Goal: Task Accomplishment & Management: Complete application form

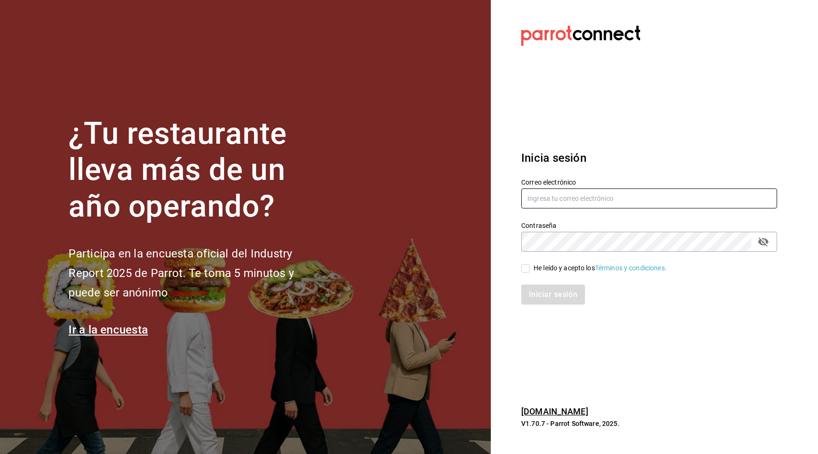
click at [549, 200] on input "text" at bounding box center [649, 198] width 256 height 20
type input "ernestov"
click at [528, 273] on input "He leído y acepto los Términos y condiciones." at bounding box center [525, 268] width 9 height 9
checkbox input "true"
click at [550, 289] on button "Iniciar sesión" at bounding box center [553, 295] width 65 height 20
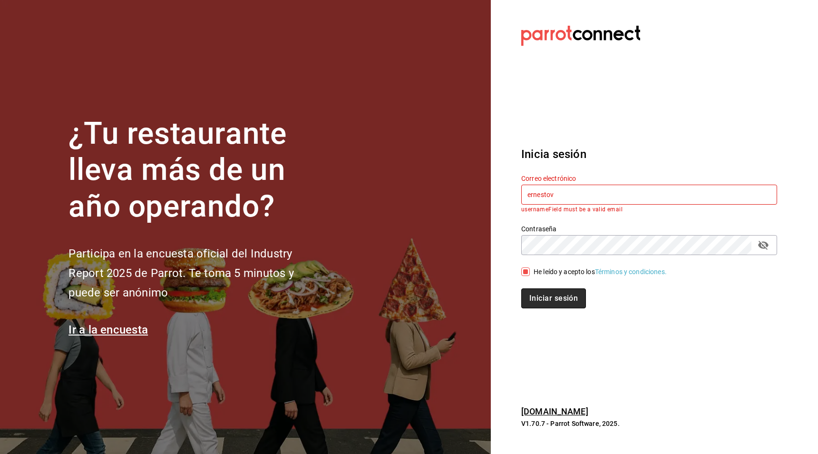
click at [553, 301] on button "Iniciar sesión" at bounding box center [553, 298] width 65 height 20
click at [554, 286] on div "Iniciar sesión" at bounding box center [643, 292] width 267 height 31
click at [551, 293] on button "Iniciar sesión" at bounding box center [553, 298] width 65 height 20
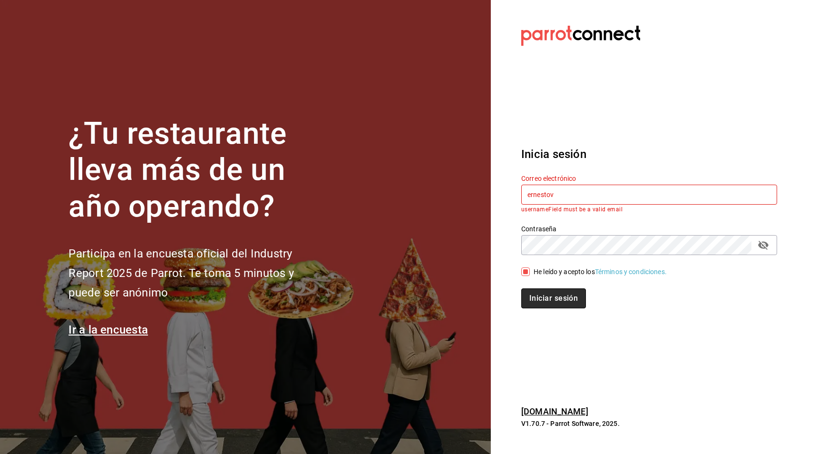
click at [551, 293] on button "Iniciar sesión" at bounding box center [553, 298] width 65 height 20
